Goal: Task Accomplishment & Management: Complete application form

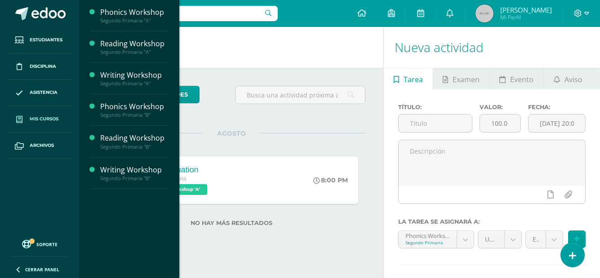
click at [40, 125] on link "Mis cursos" at bounding box center [39, 119] width 65 height 27
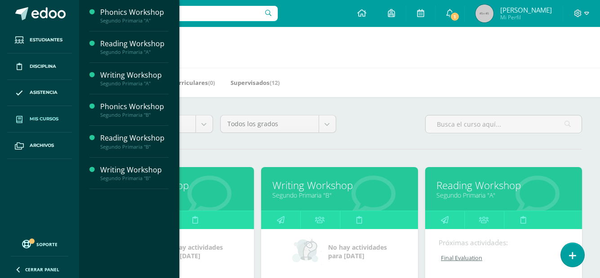
click at [462, 182] on link "Reading Workshop" at bounding box center [504, 186] width 134 height 14
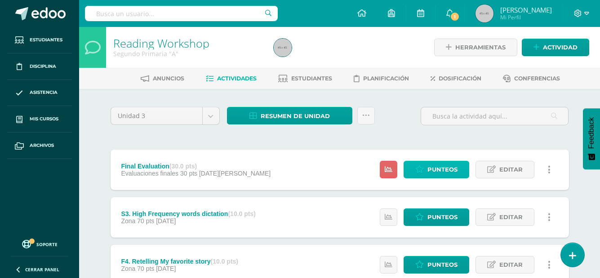
click at [451, 172] on span "Punteos" at bounding box center [443, 169] width 30 height 17
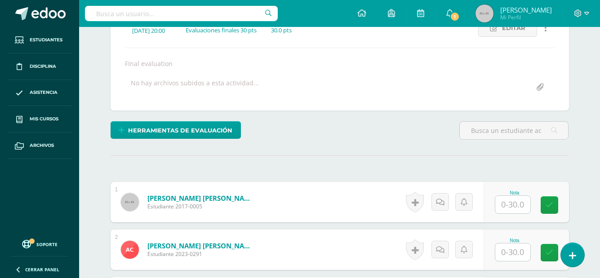
scroll to position [139, 0]
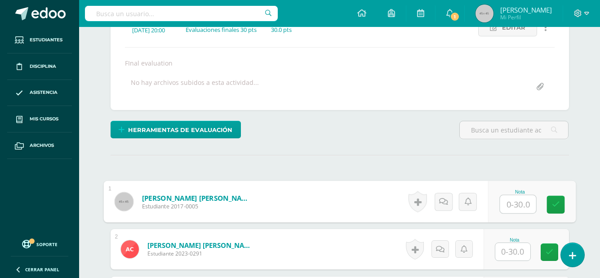
click at [512, 208] on input "text" at bounding box center [518, 205] width 36 height 18
type input "18"
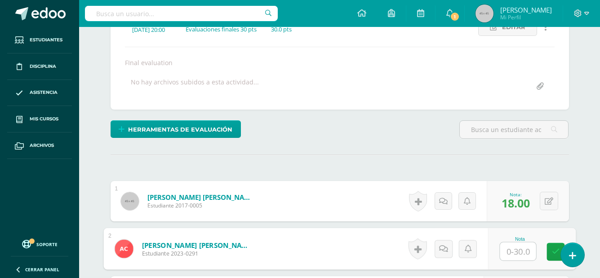
scroll to position [140, 0]
type input "12"
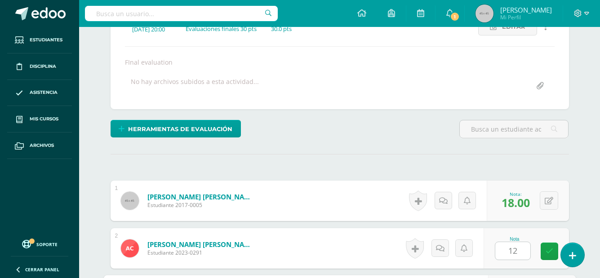
scroll to position [300, 0]
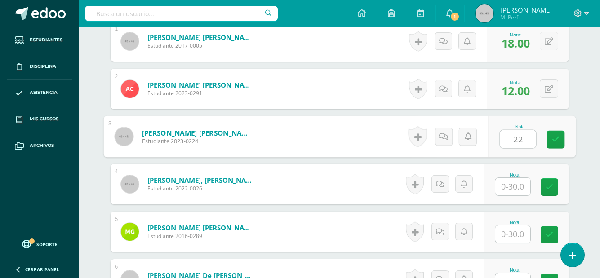
type input "22"
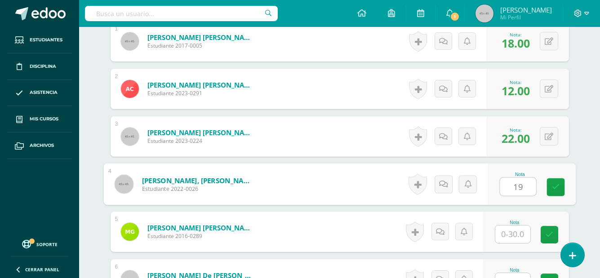
type input "19"
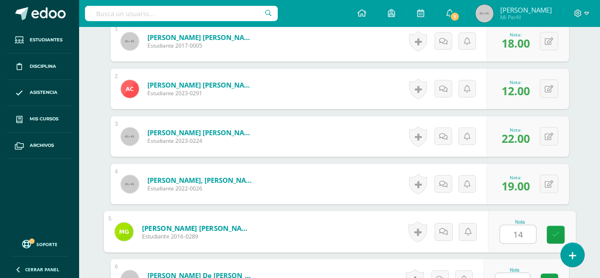
type input "14"
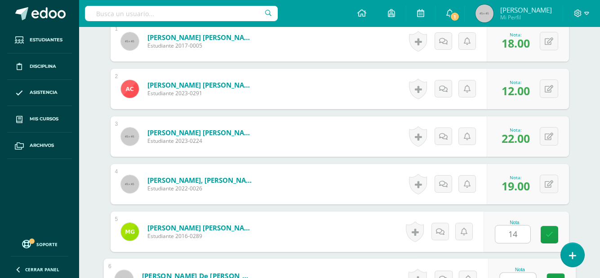
scroll to position [313, 0]
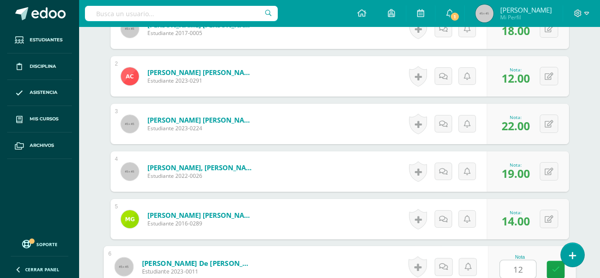
type input "12"
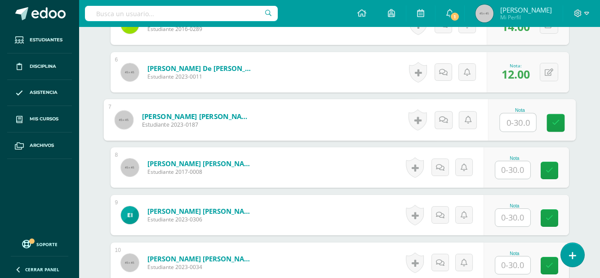
scroll to position [508, 0]
type input "19"
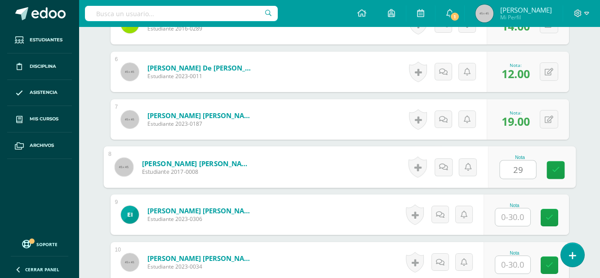
type input "29"
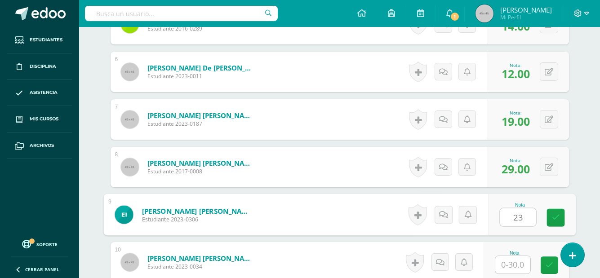
type input "23"
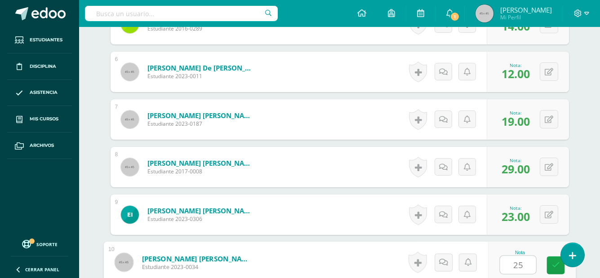
type input "25"
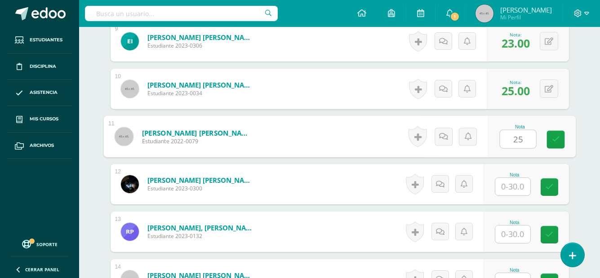
type input "25"
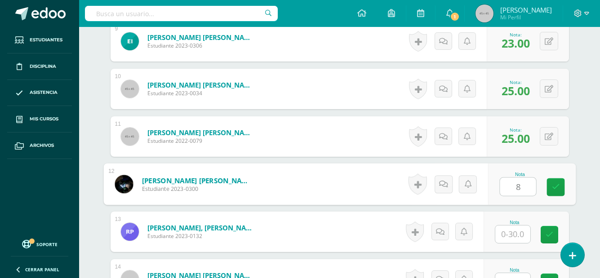
type input "8"
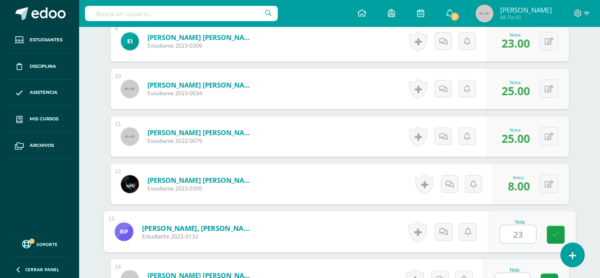
type input "23"
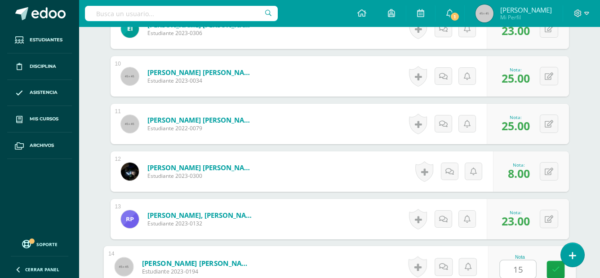
type input "15"
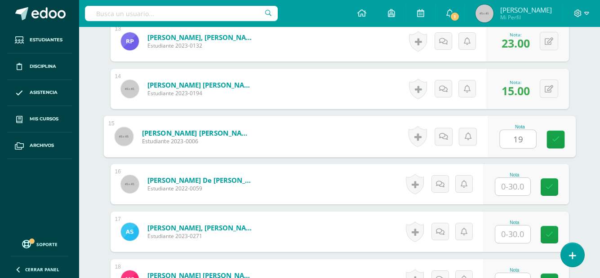
type input "19"
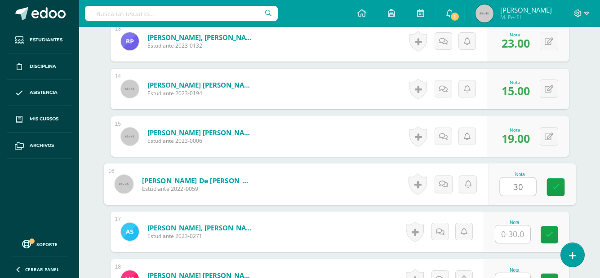
type input "30"
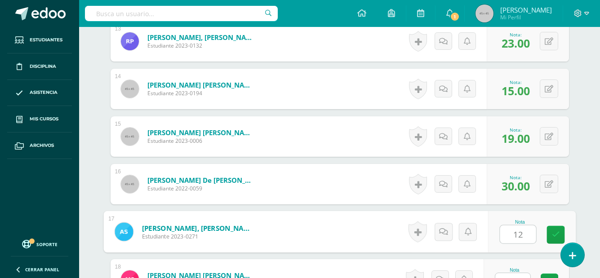
type input "12"
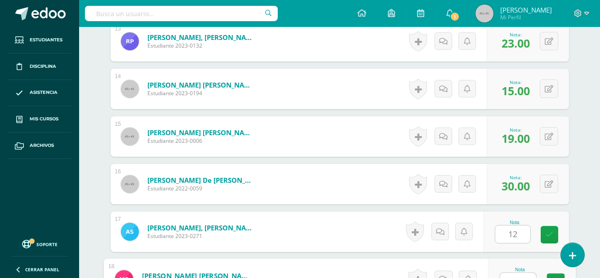
scroll to position [885, 0]
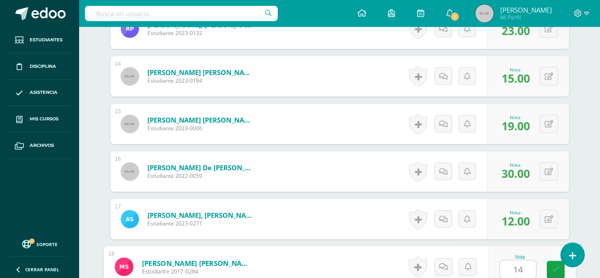
type input "14"
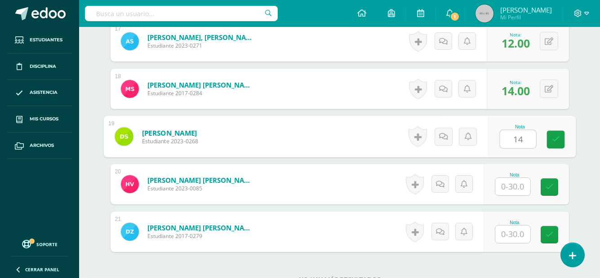
type input "14"
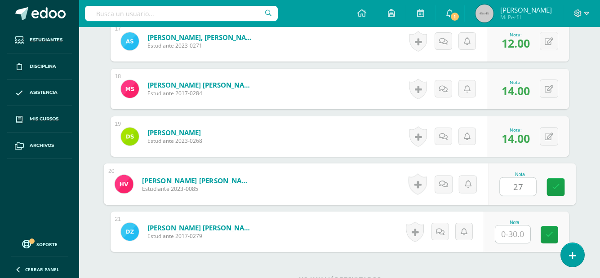
type input "27"
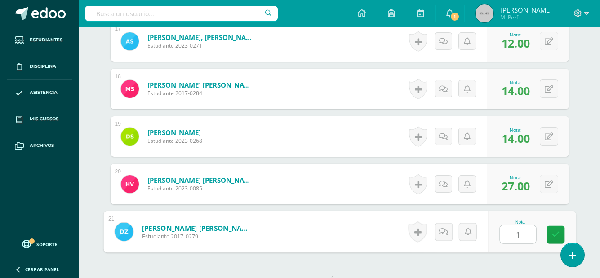
type input "14"
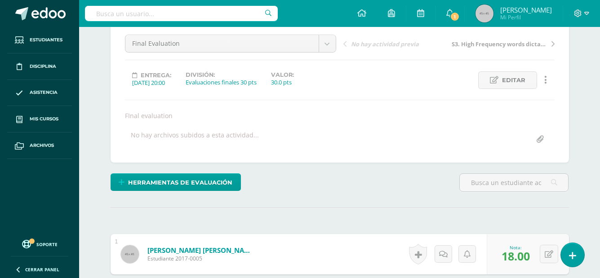
scroll to position [0, 0]
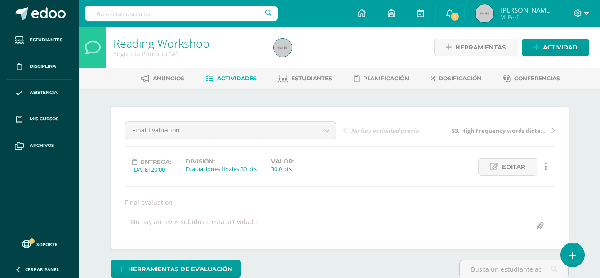
click at [241, 74] on link "Actividades" at bounding box center [231, 78] width 51 height 14
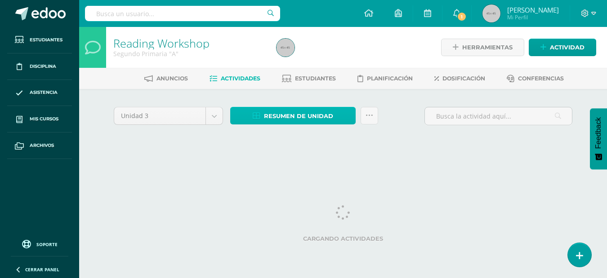
click at [318, 121] on span "Resumen de unidad" at bounding box center [298, 116] width 69 height 17
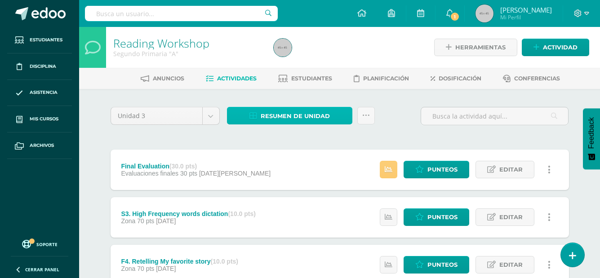
click at [327, 116] on span "Resumen de unidad" at bounding box center [295, 116] width 69 height 17
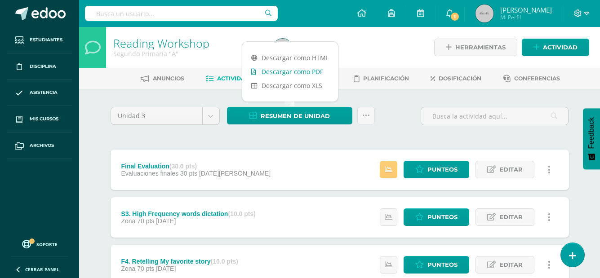
click at [303, 71] on link "Descargar como PDF" at bounding box center [290, 72] width 96 height 14
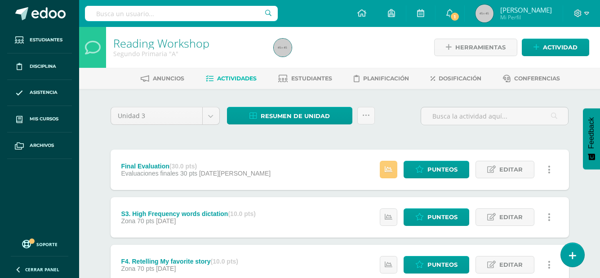
click at [226, 79] on span "Actividades" at bounding box center [237, 78] width 40 height 7
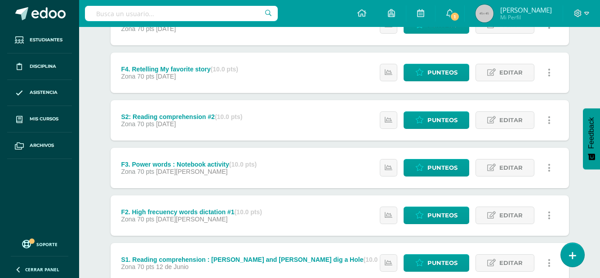
scroll to position [248, 0]
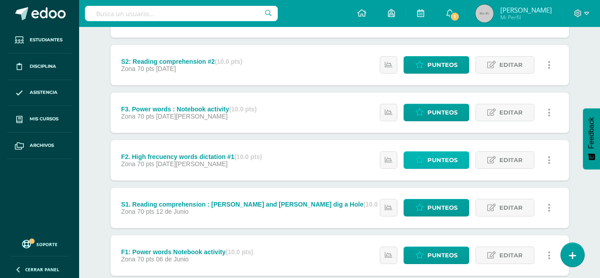
click at [434, 162] on span "Punteos" at bounding box center [443, 160] width 30 height 17
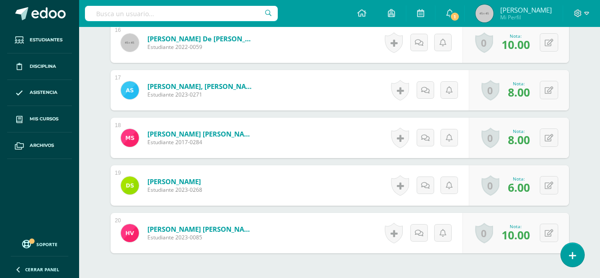
scroll to position [1017, 0]
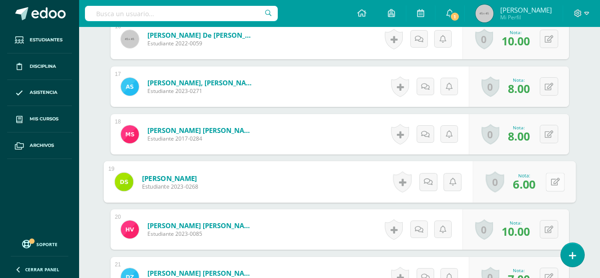
click at [545, 186] on div "0 Logros Logros obtenidos Aún no hay logros agregados Nota: 6.00" at bounding box center [524, 182] width 103 height 42
click at [557, 183] on icon at bounding box center [555, 182] width 9 height 8
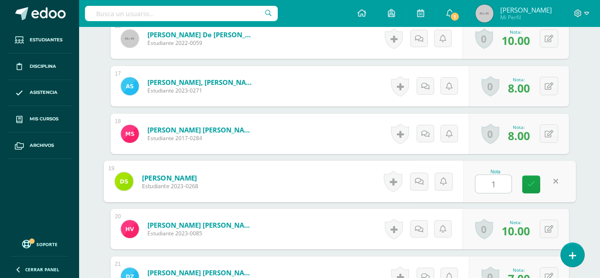
type input "10"
click at [526, 186] on link at bounding box center [532, 185] width 18 height 18
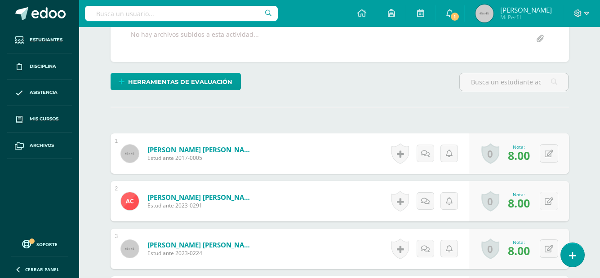
scroll to position [0, 0]
